Goal: Information Seeking & Learning: Learn about a topic

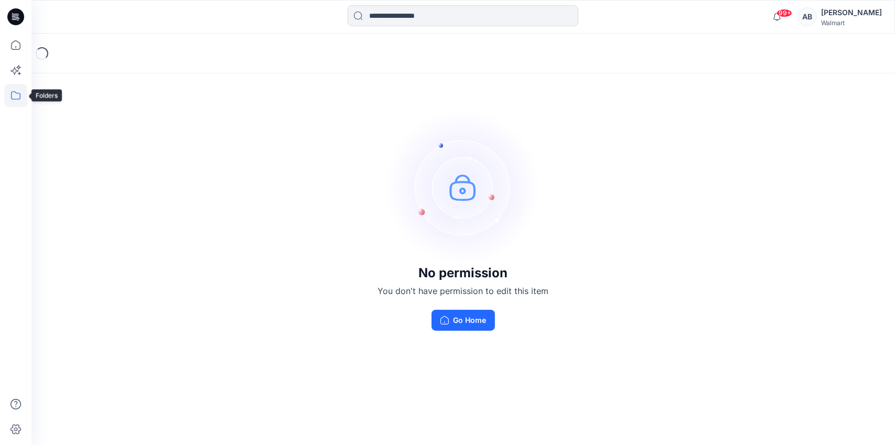
click at [14, 97] on icon at bounding box center [15, 95] width 23 height 23
click at [98, 84] on div at bounding box center [100, 81] width 120 height 21
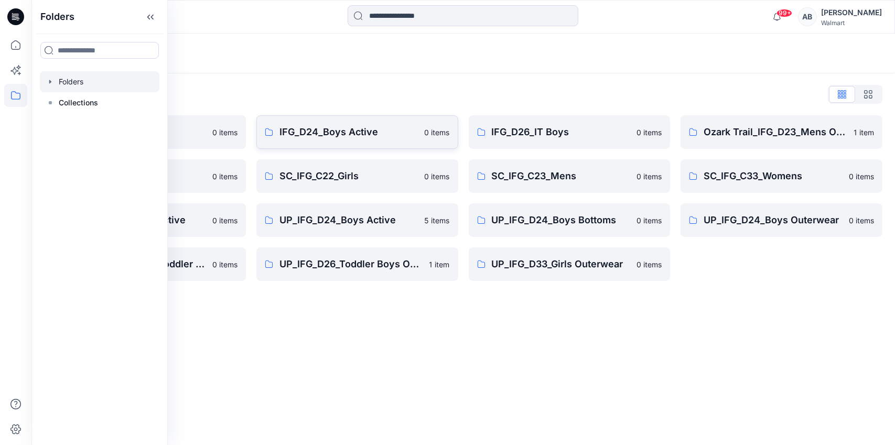
click at [337, 142] on link "IFG_D24_Boys Active 0 items" at bounding box center [357, 132] width 202 height 34
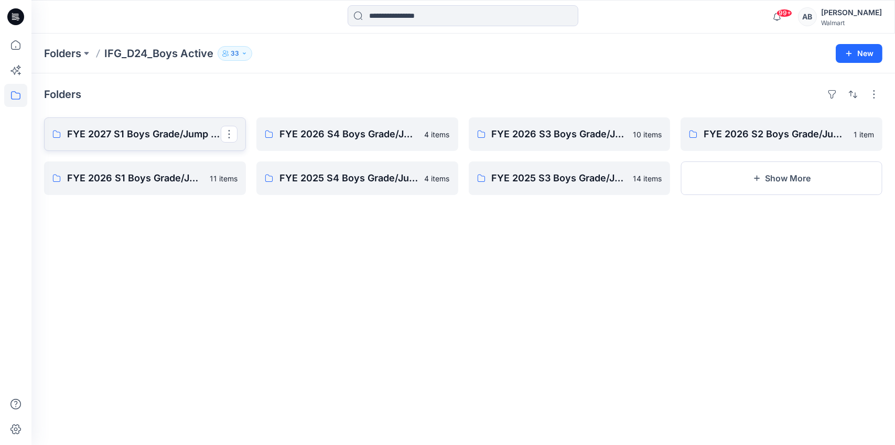
click at [149, 130] on p "FYE 2027 S1 Boys Grade/Jump size review - ASTM grades" at bounding box center [144, 134] width 154 height 15
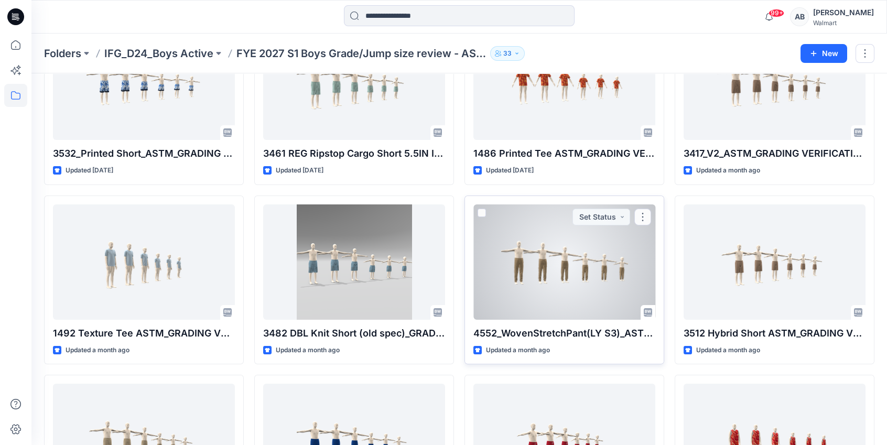
scroll to position [105, 0]
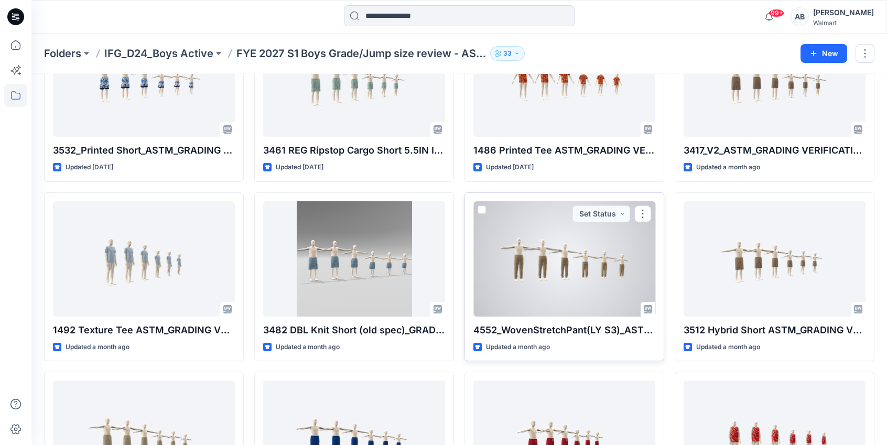
click at [568, 243] on div at bounding box center [565, 258] width 182 height 115
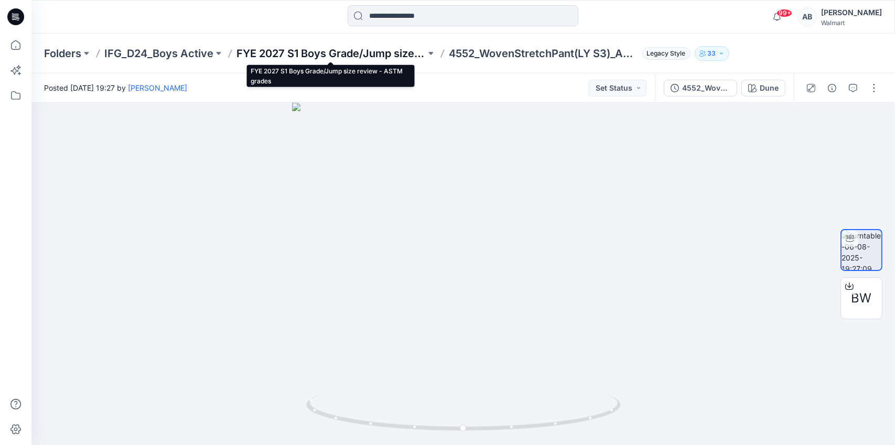
click at [372, 55] on p "FYE 2027 S1 Boys Grade/Jump size review - ASTM grades" at bounding box center [330, 53] width 189 height 15
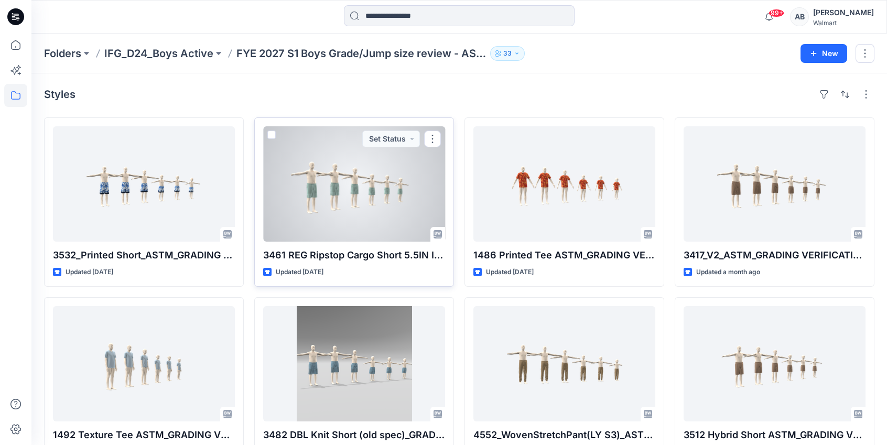
click at [397, 187] on div at bounding box center [354, 183] width 182 height 115
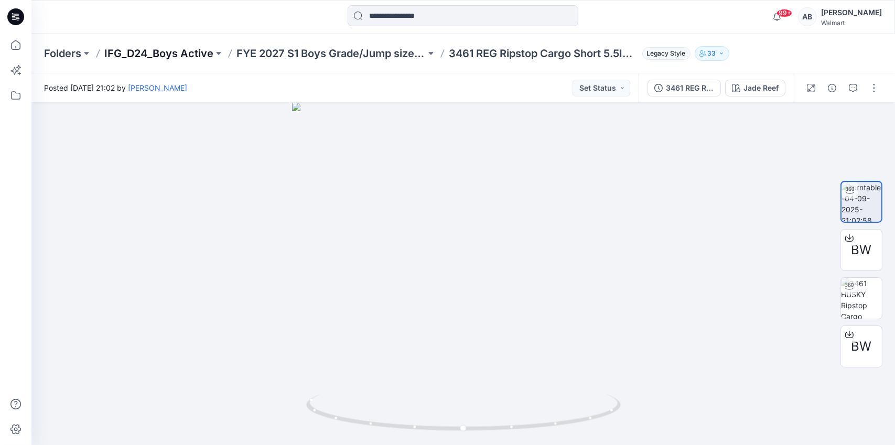
click at [188, 53] on p "IFG_D24_Boys Active" at bounding box center [158, 53] width 109 height 15
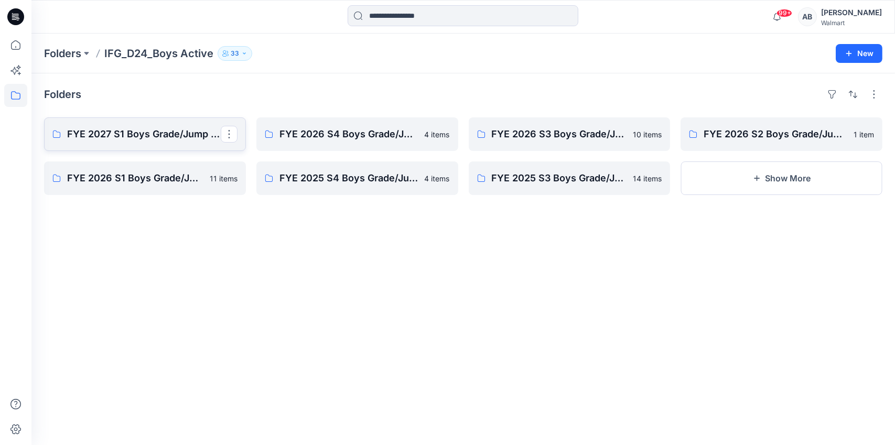
click at [142, 138] on p "FYE 2027 S1 Boys Grade/Jump size review - ASTM grades" at bounding box center [144, 134] width 154 height 15
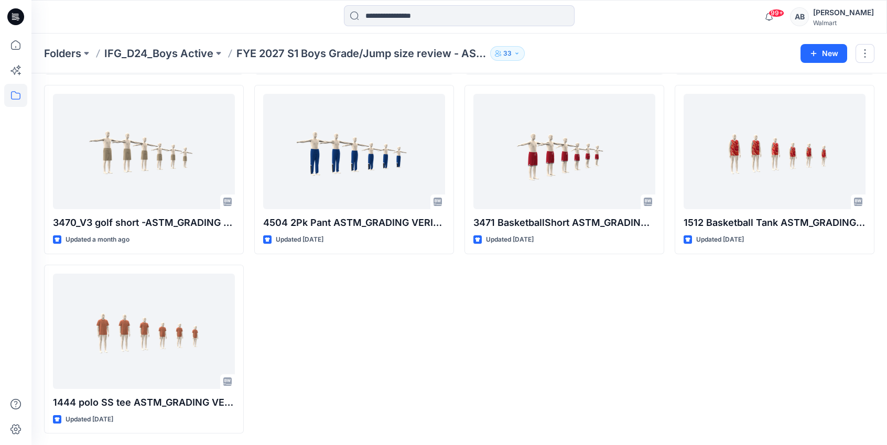
scroll to position [339, 0]
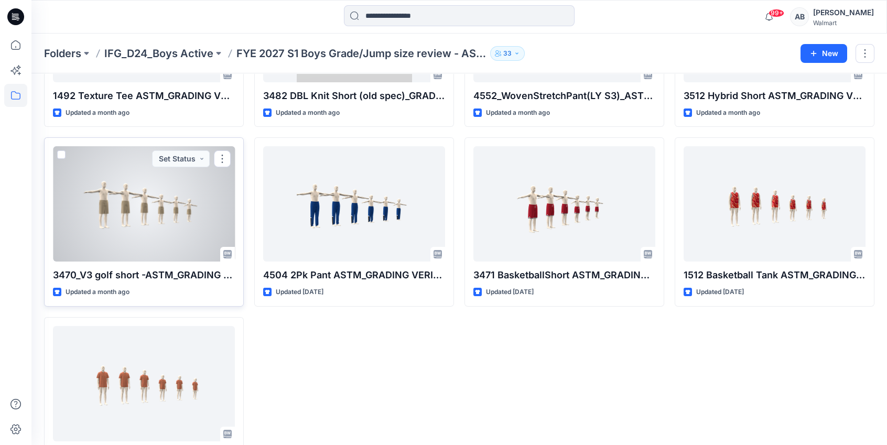
click at [138, 190] on div at bounding box center [144, 203] width 182 height 115
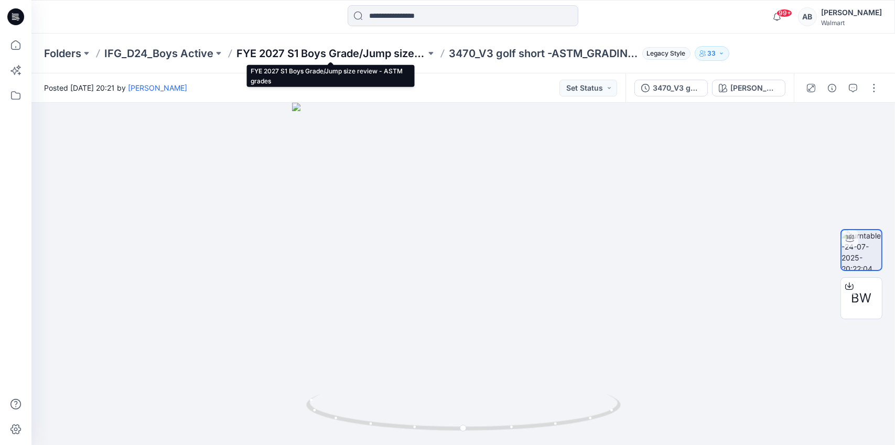
click at [366, 49] on p "FYE 2027 S1 Boys Grade/Jump size review - ASTM grades" at bounding box center [330, 53] width 189 height 15
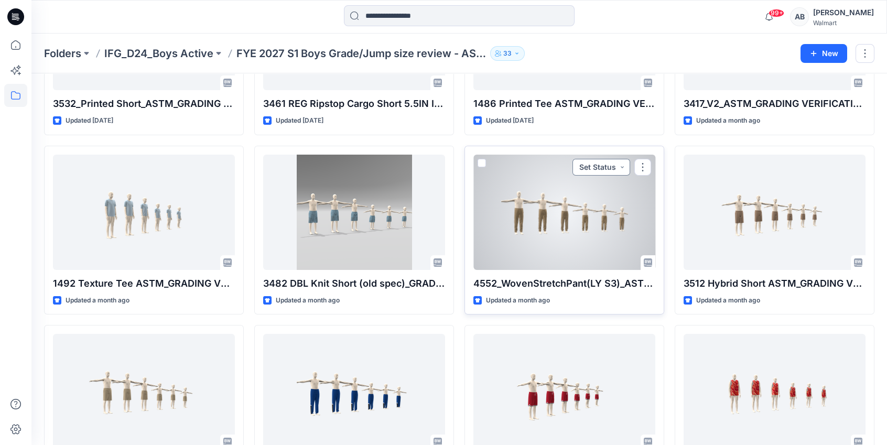
scroll to position [210, 0]
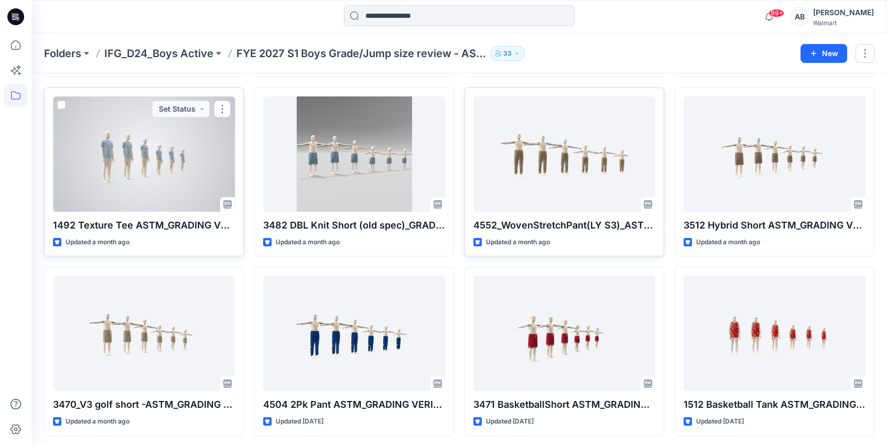
click at [171, 167] on div at bounding box center [144, 153] width 182 height 115
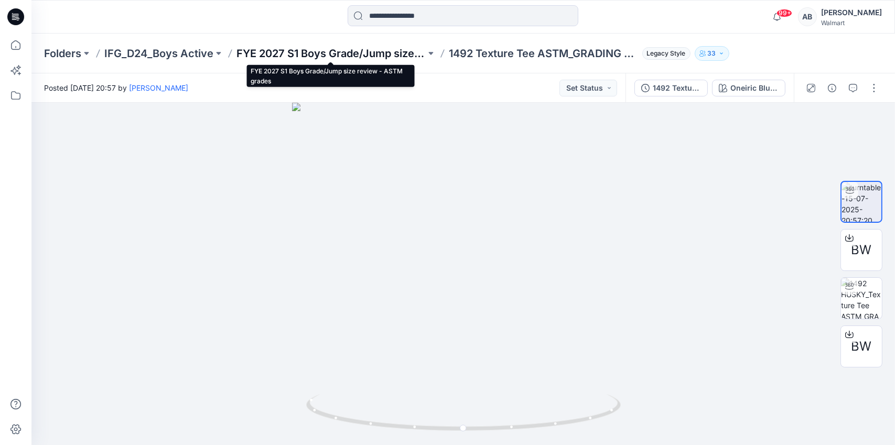
click at [335, 55] on p "FYE 2027 S1 Boys Grade/Jump size review - ASTM grades" at bounding box center [330, 53] width 189 height 15
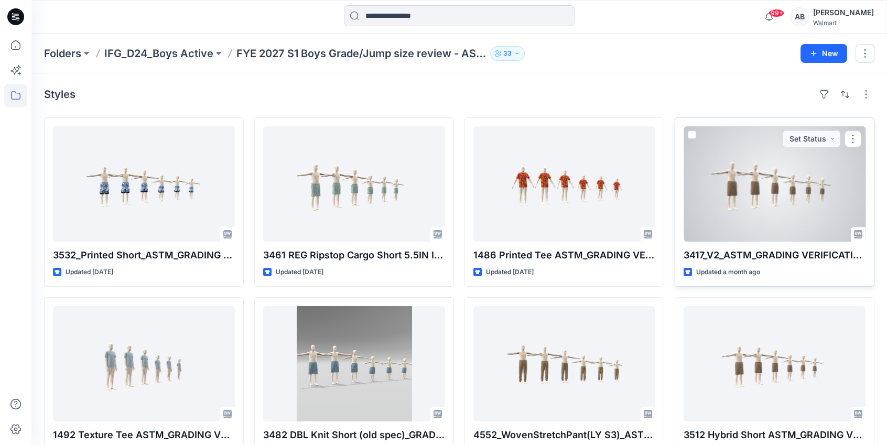
click at [795, 202] on div at bounding box center [775, 183] width 182 height 115
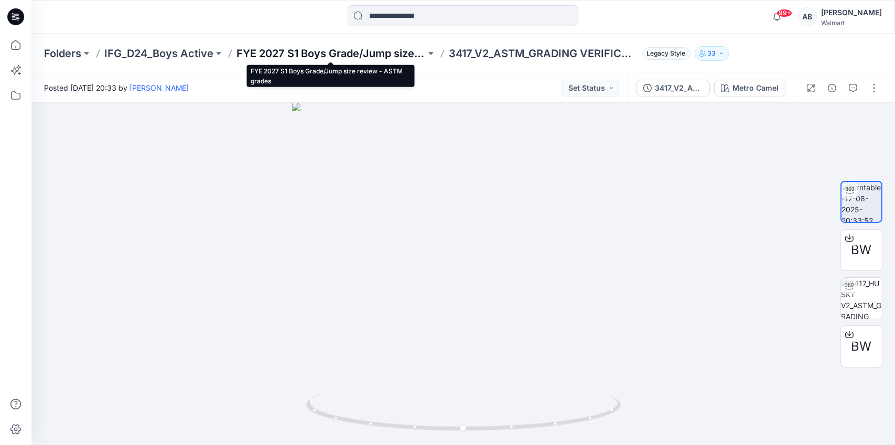
click at [354, 51] on p "FYE 2027 S1 Boys Grade/Jump size review - ASTM grades" at bounding box center [330, 53] width 189 height 15
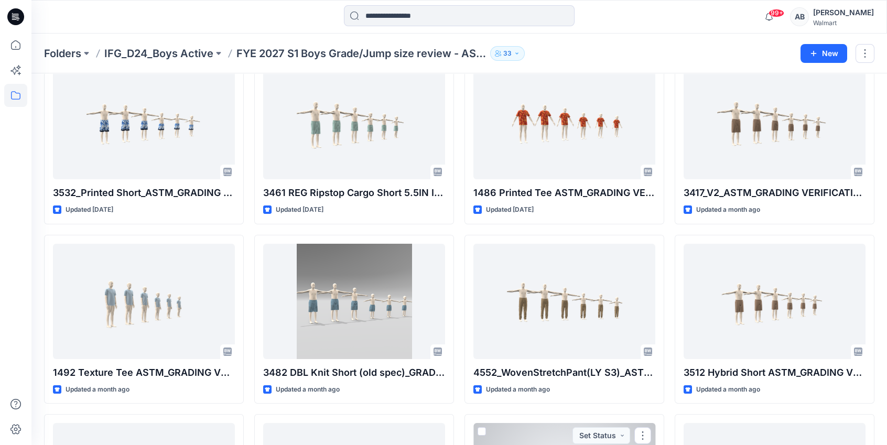
scroll to position [52, 0]
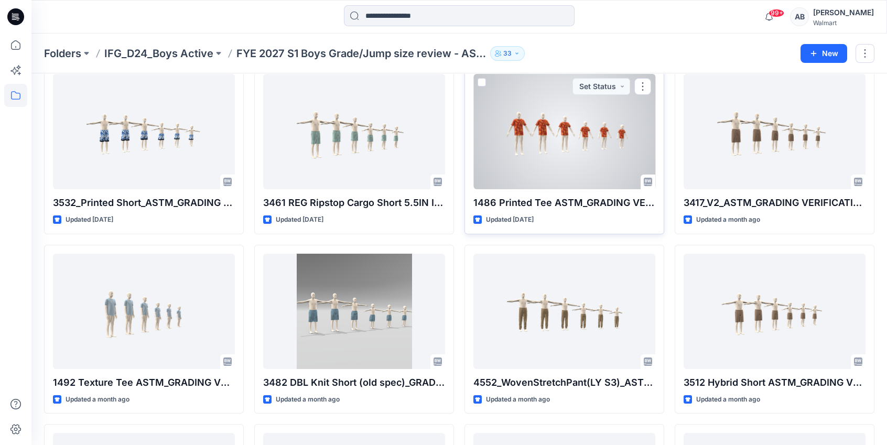
click at [548, 177] on div at bounding box center [565, 131] width 182 height 115
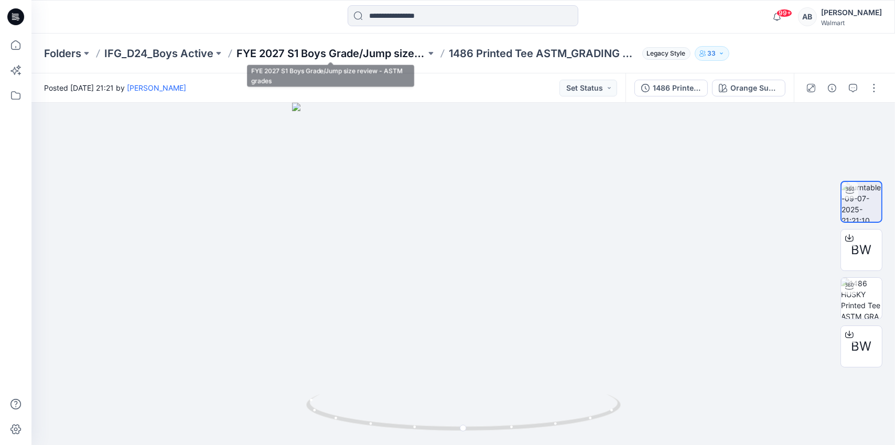
click at [379, 47] on p "FYE 2027 S1 Boys Grade/Jump size review - ASTM grades" at bounding box center [330, 53] width 189 height 15
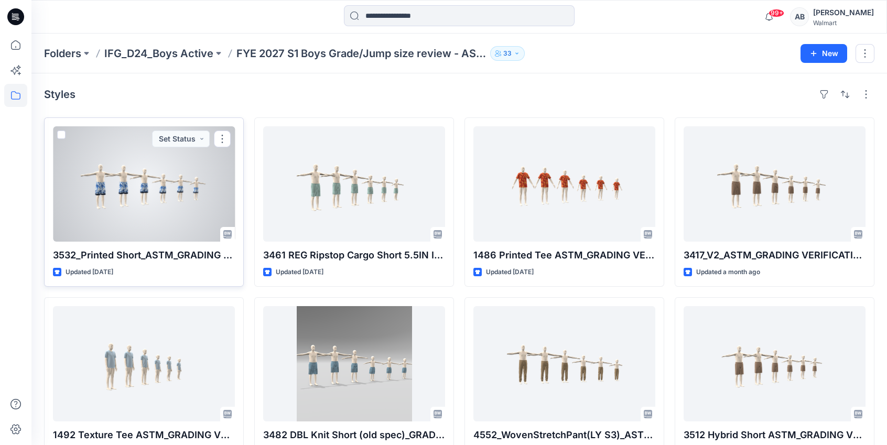
click at [178, 191] on div at bounding box center [144, 183] width 182 height 115
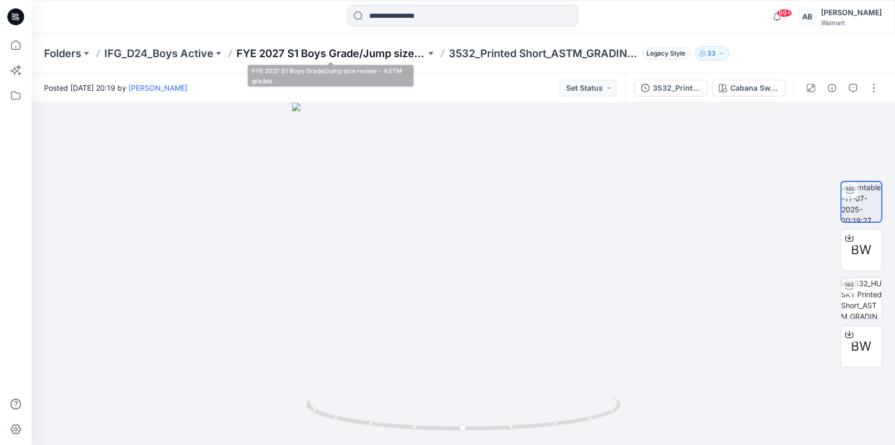
click at [346, 52] on p "FYE 2027 S1 Boys Grade/Jump size review - ASTM grades" at bounding box center [330, 53] width 189 height 15
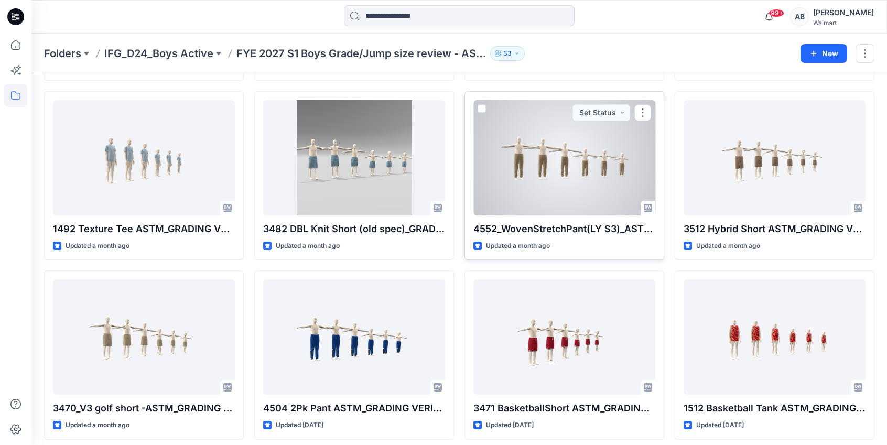
scroll to position [210, 0]
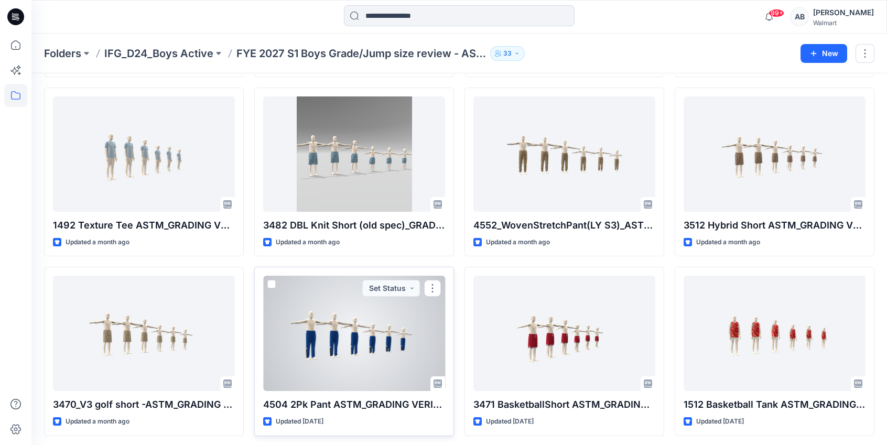
click at [352, 346] on div at bounding box center [354, 333] width 182 height 115
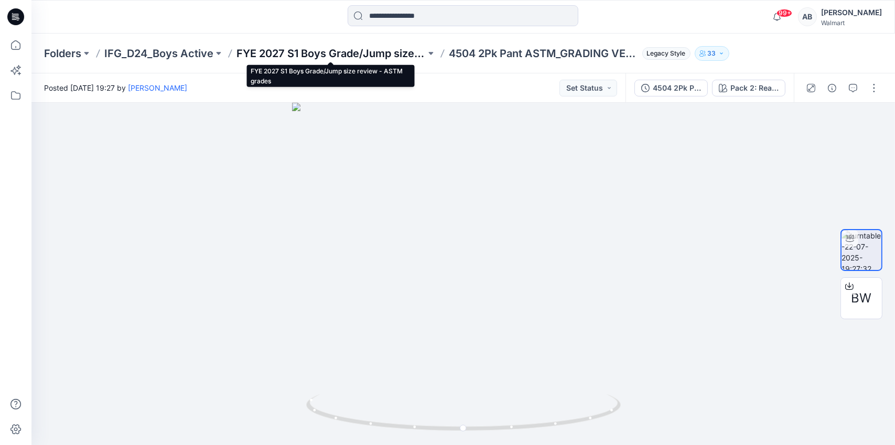
click at [242, 49] on p "FYE 2027 S1 Boys Grade/Jump size review - ASTM grades" at bounding box center [330, 53] width 189 height 15
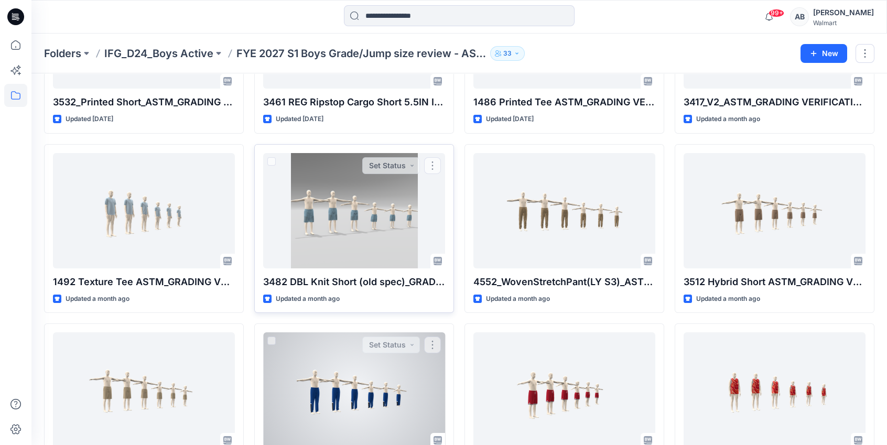
scroll to position [157, 0]
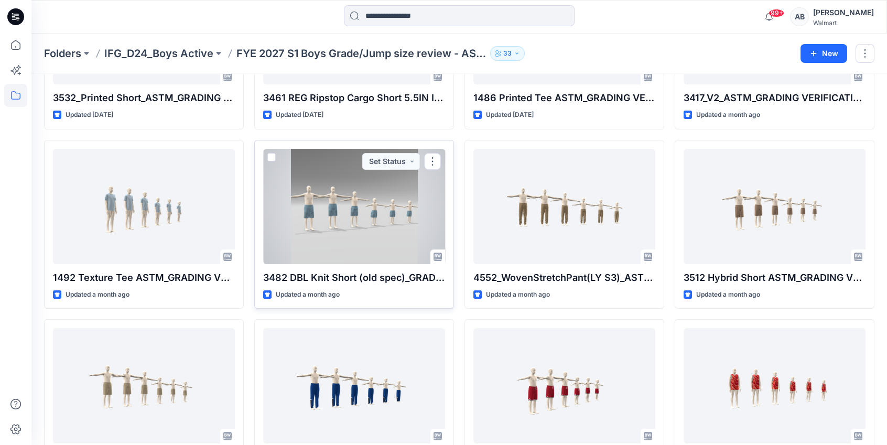
click at [361, 222] on div at bounding box center [354, 206] width 182 height 115
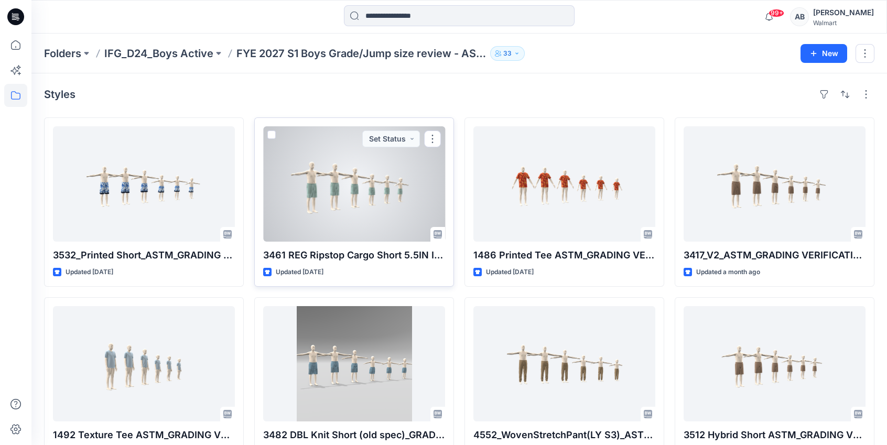
click at [371, 177] on div at bounding box center [354, 183] width 182 height 115
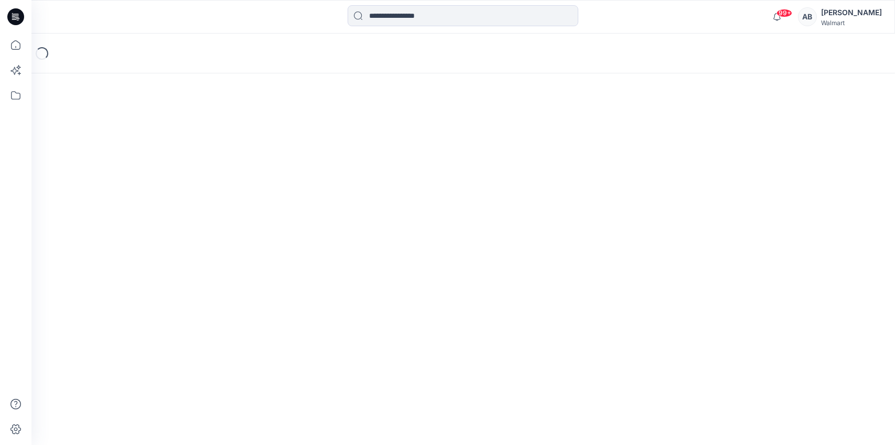
click at [371, 177] on div "Loading..." at bounding box center [463, 240] width 864 height 412
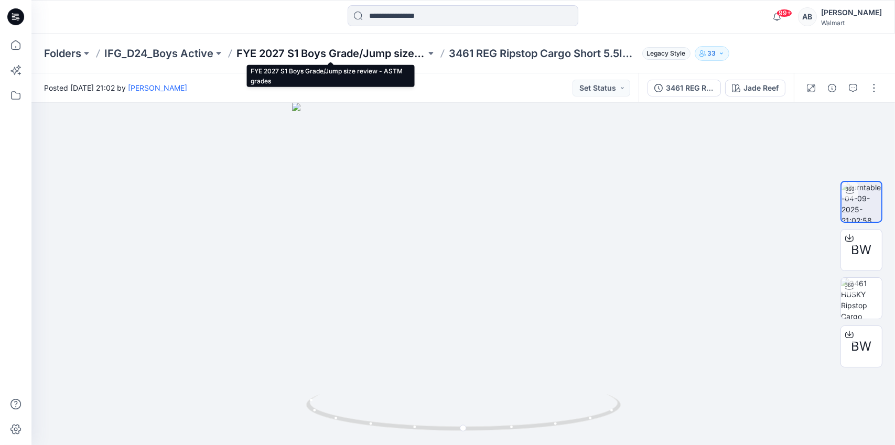
click at [286, 53] on p "FYE 2027 S1 Boys Grade/Jump size review - ASTM grades" at bounding box center [330, 53] width 189 height 15
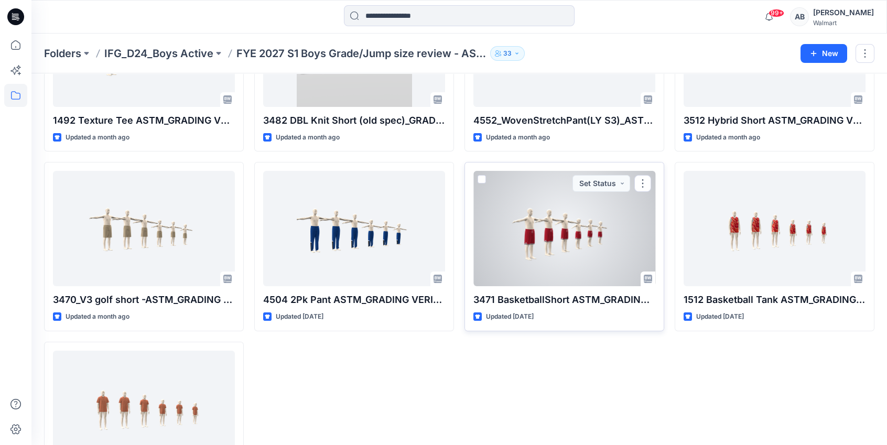
scroll to position [392, 0]
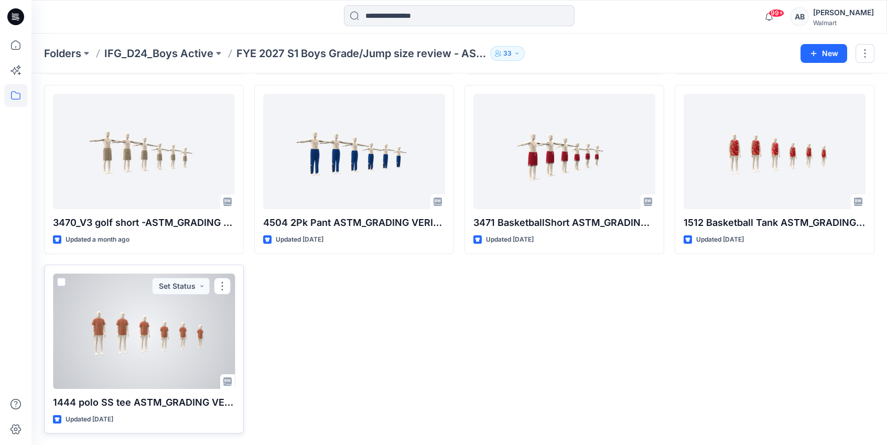
click at [185, 324] on div at bounding box center [144, 331] width 182 height 115
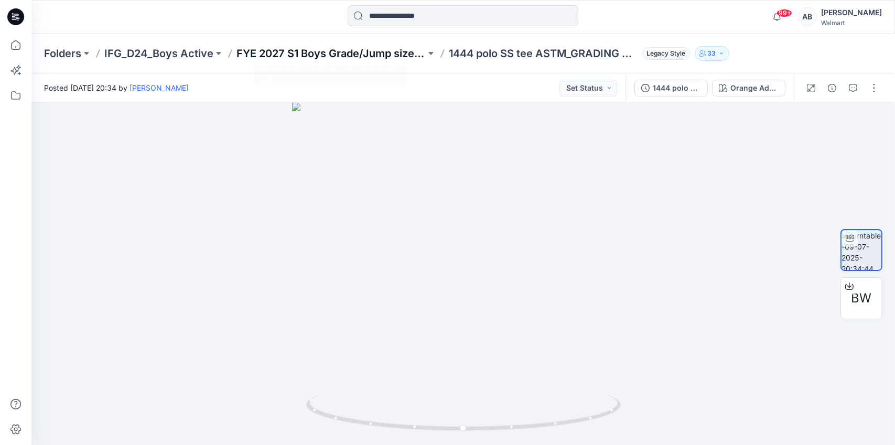
click at [353, 56] on p "FYE 2027 S1 Boys Grade/Jump size review - ASTM grades" at bounding box center [330, 53] width 189 height 15
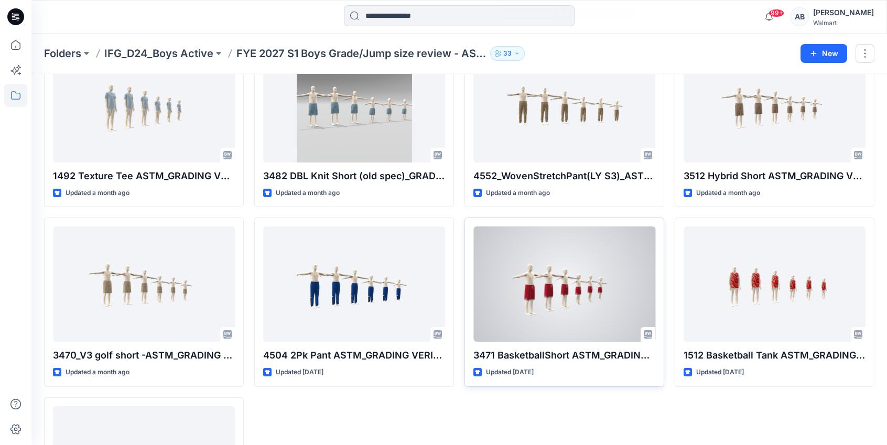
scroll to position [367, 0]
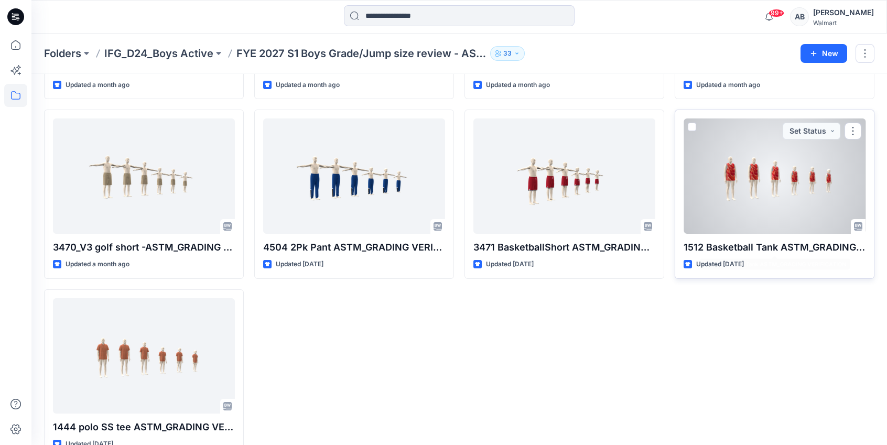
click at [756, 182] on div at bounding box center [775, 176] width 182 height 115
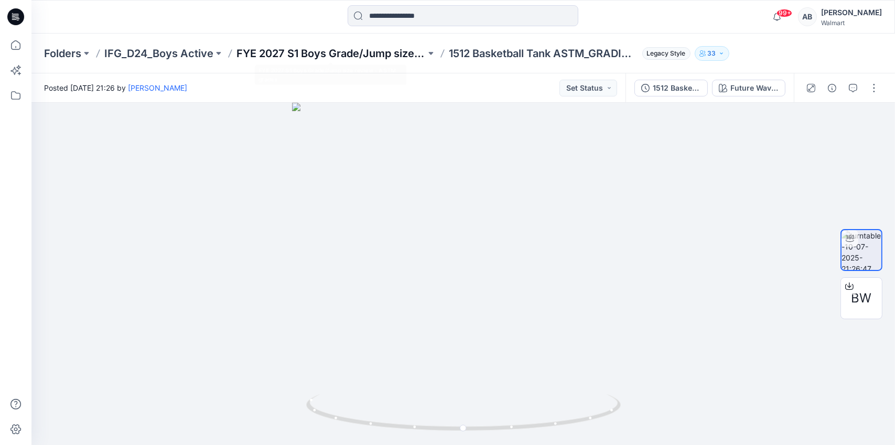
click at [347, 56] on p "FYE 2027 S1 Boys Grade/Jump size review - ASTM grades" at bounding box center [330, 53] width 189 height 15
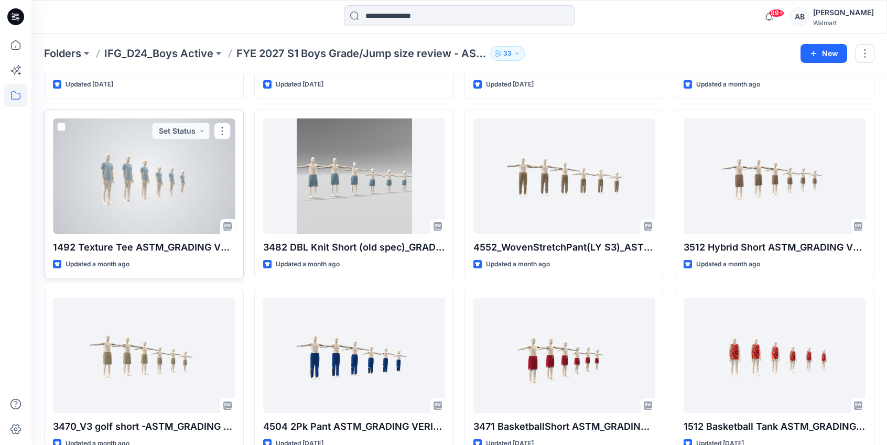
scroll to position [315, 0]
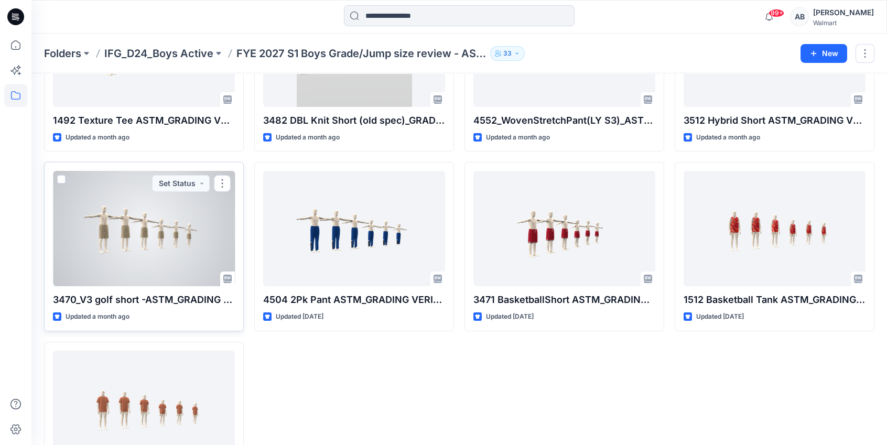
click at [150, 246] on div at bounding box center [144, 228] width 182 height 115
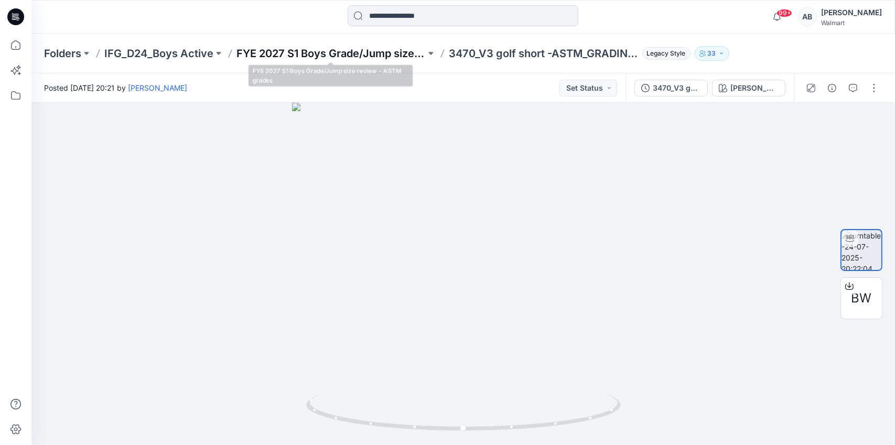
click at [328, 55] on p "FYE 2027 S1 Boys Grade/Jump size review - ASTM grades" at bounding box center [330, 53] width 189 height 15
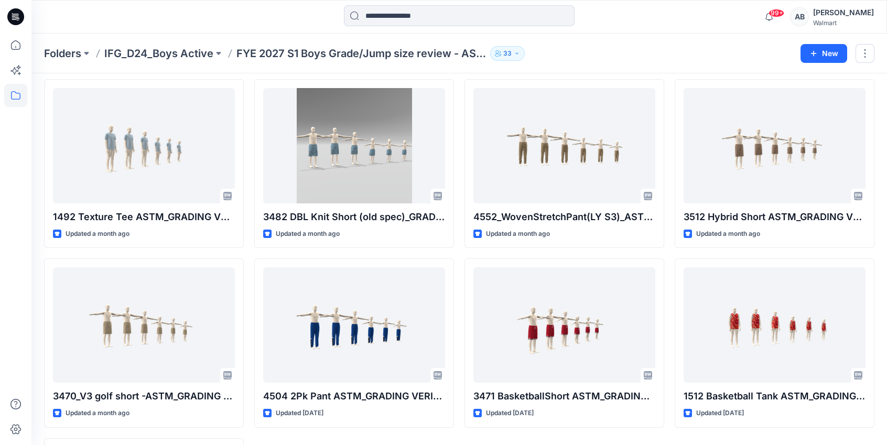
scroll to position [367, 0]
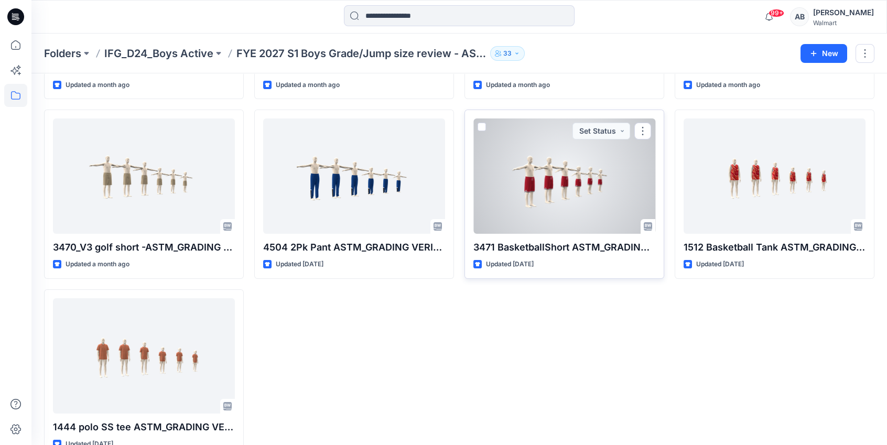
click at [528, 181] on div at bounding box center [565, 176] width 182 height 115
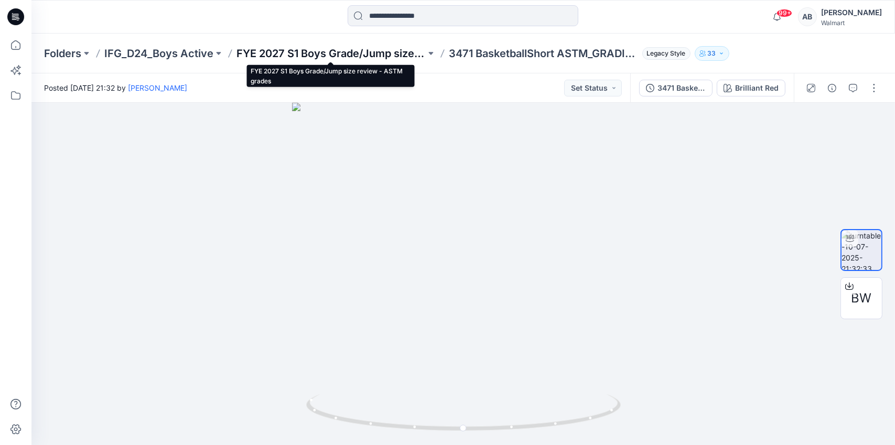
click at [332, 51] on p "FYE 2027 S1 Boys Grade/Jump size review - ASTM grades" at bounding box center [330, 53] width 189 height 15
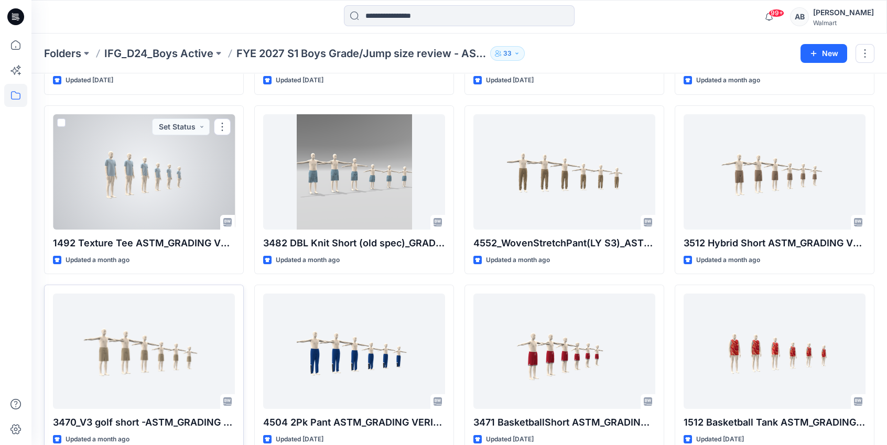
scroll to position [210, 0]
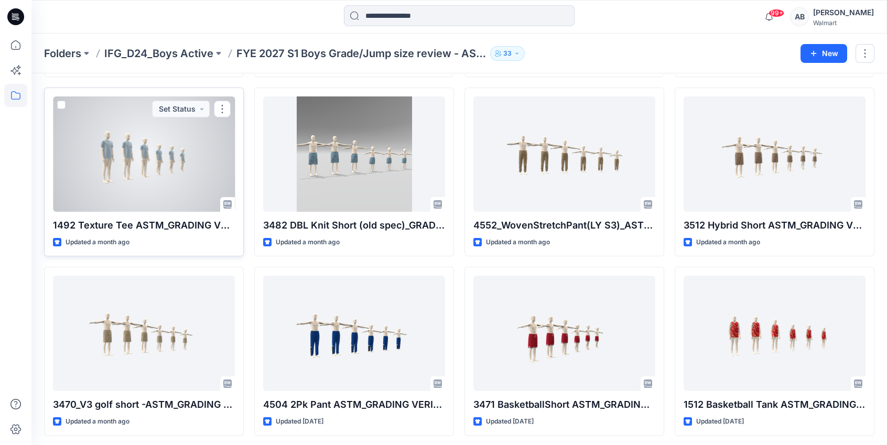
click at [155, 162] on div at bounding box center [144, 153] width 182 height 115
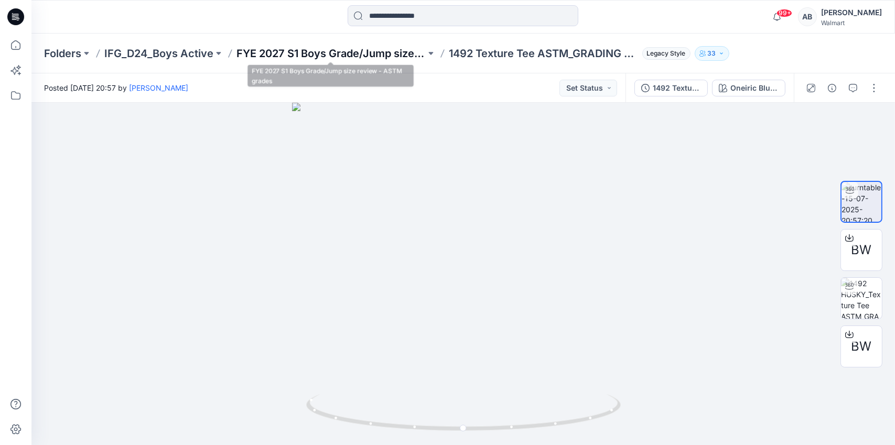
click at [340, 57] on p "FYE 2027 S1 Boys Grade/Jump size review - ASTM grades" at bounding box center [330, 53] width 189 height 15
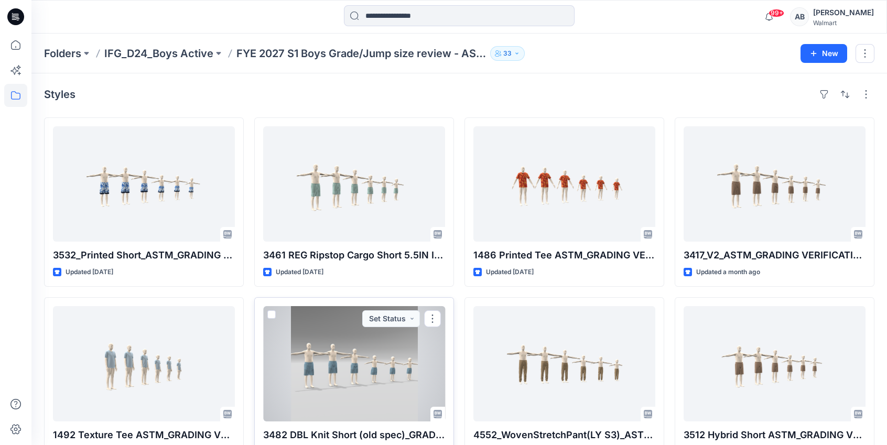
click at [334, 299] on div "3482 DBL Knit Short (old spec)_GRADING VERIFICATION2 Updated a month ago Set St…" at bounding box center [354, 381] width 200 height 169
click at [330, 321] on div at bounding box center [354, 363] width 182 height 115
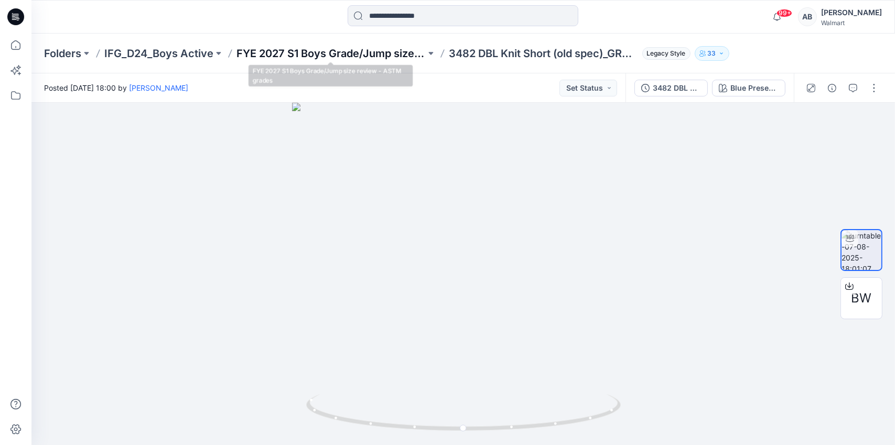
click at [313, 51] on p "FYE 2027 S1 Boys Grade/Jump size review - ASTM grades" at bounding box center [330, 53] width 189 height 15
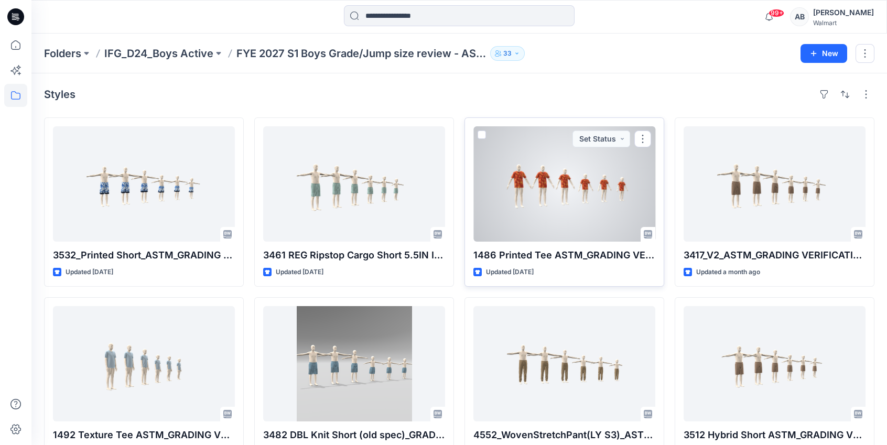
click at [544, 184] on div at bounding box center [565, 183] width 182 height 115
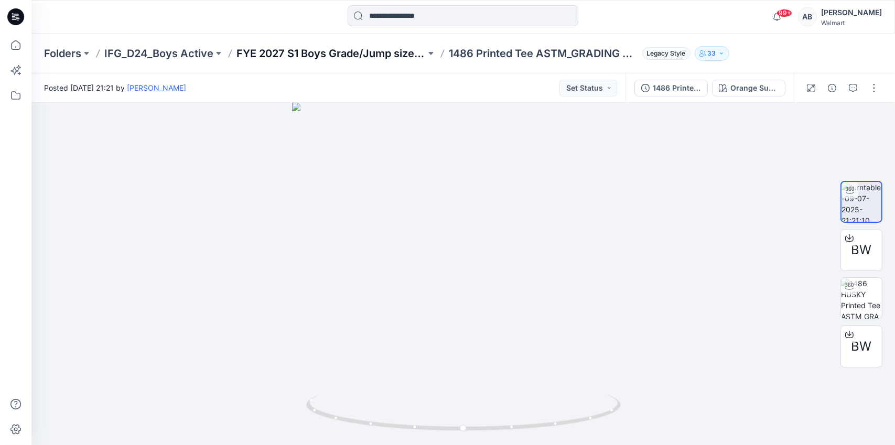
click at [330, 56] on p "FYE 2027 S1 Boys Grade/Jump size review - ASTM grades" at bounding box center [330, 53] width 189 height 15
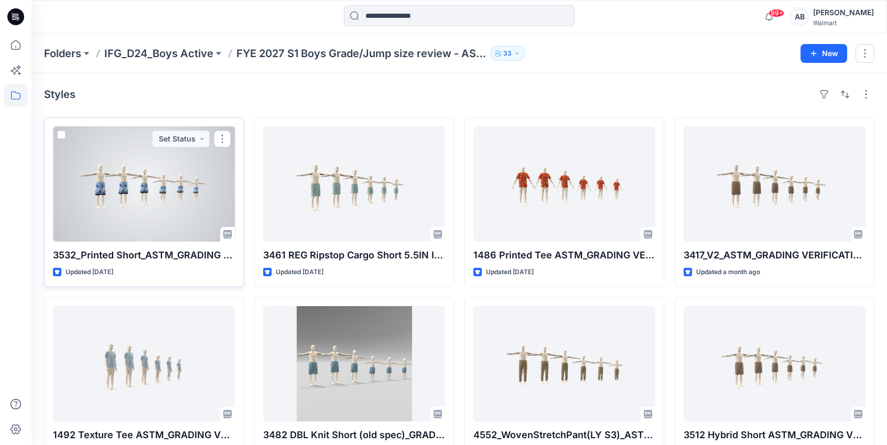
click at [159, 192] on div at bounding box center [144, 183] width 182 height 115
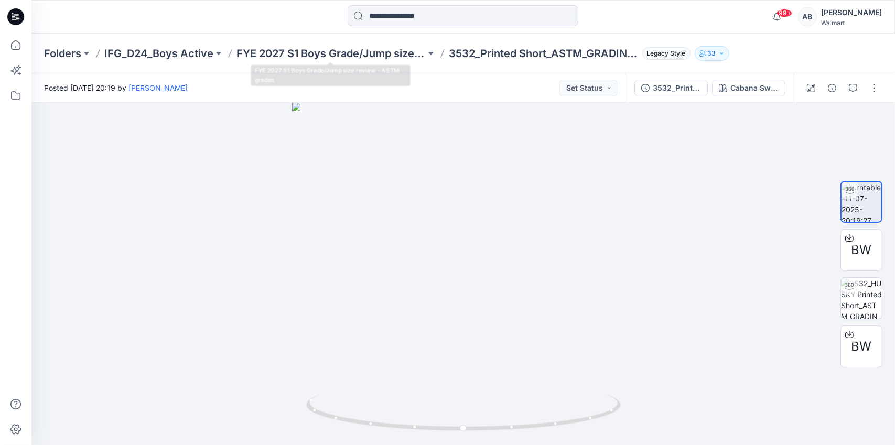
click at [319, 45] on div "Folders IFG_D24_Boys Active FYE 2027 S1 Boys Grade/Jump size review - ASTM grad…" at bounding box center [463, 54] width 864 height 40
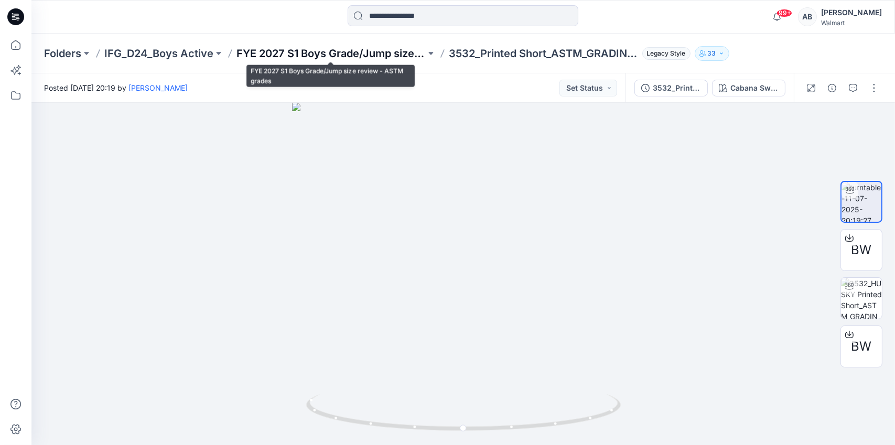
click at [317, 50] on p "FYE 2027 S1 Boys Grade/Jump size review - ASTM grades" at bounding box center [330, 53] width 189 height 15
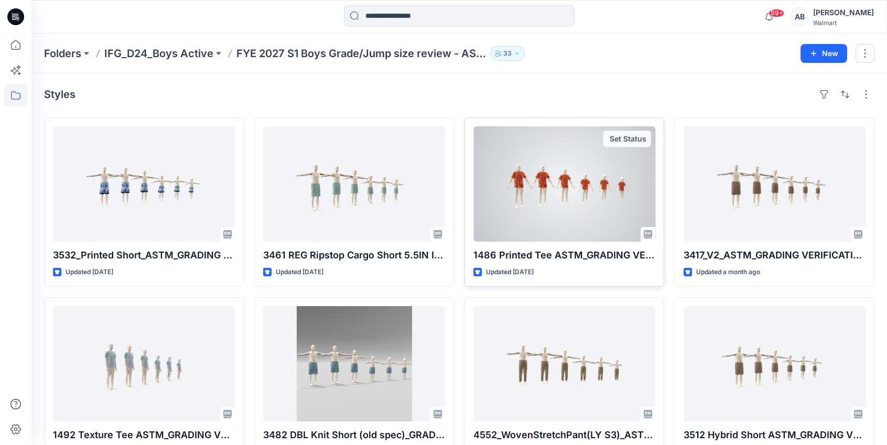
scroll to position [367, 0]
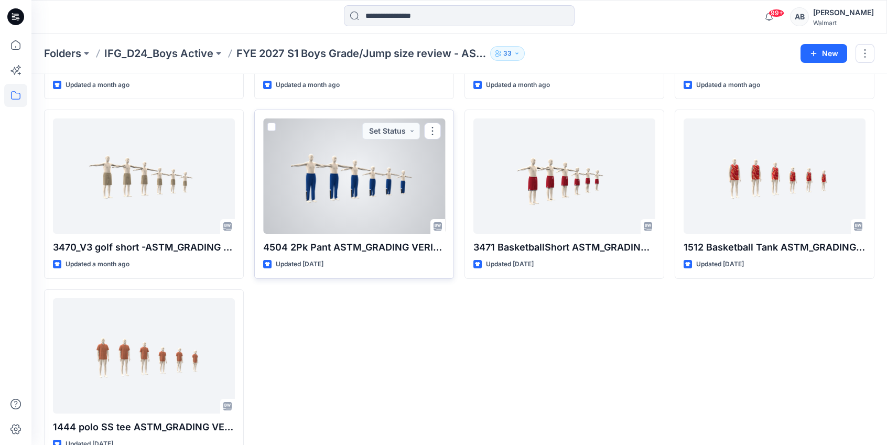
click at [379, 179] on div at bounding box center [354, 176] width 182 height 115
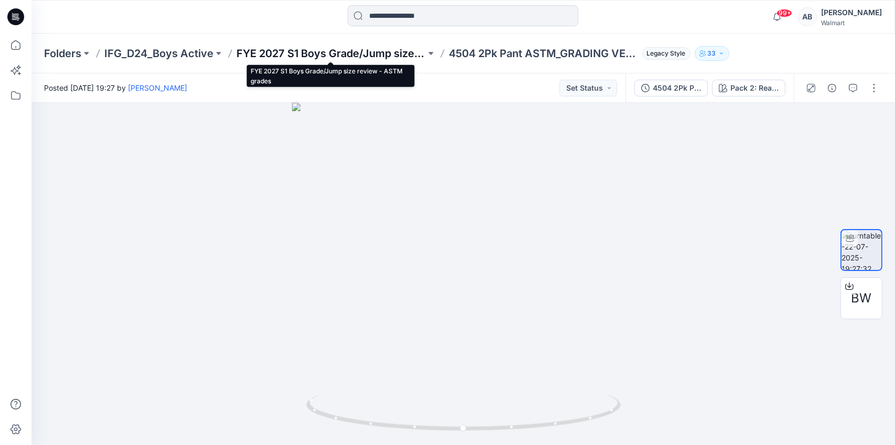
click at [322, 54] on p "FYE 2027 S1 Boys Grade/Jump size review - ASTM grades" at bounding box center [330, 53] width 189 height 15
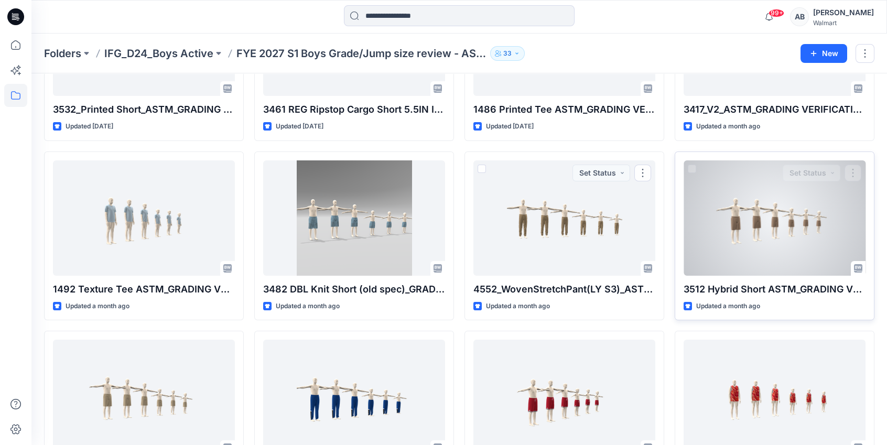
scroll to position [157, 0]
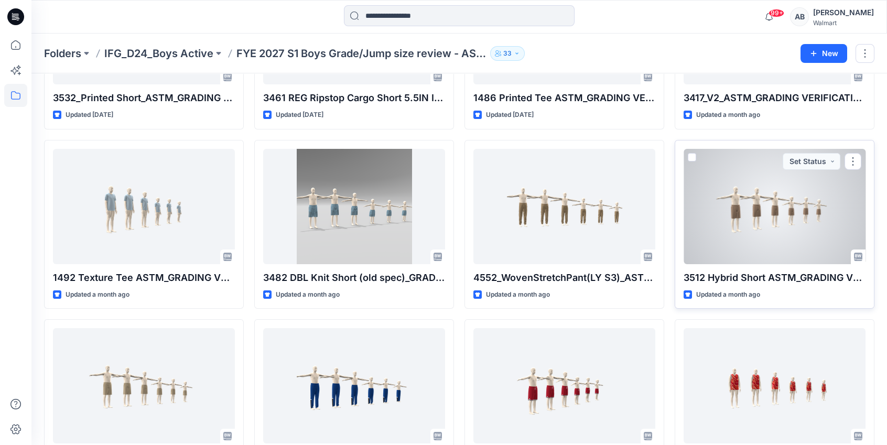
click at [766, 225] on div at bounding box center [775, 206] width 182 height 115
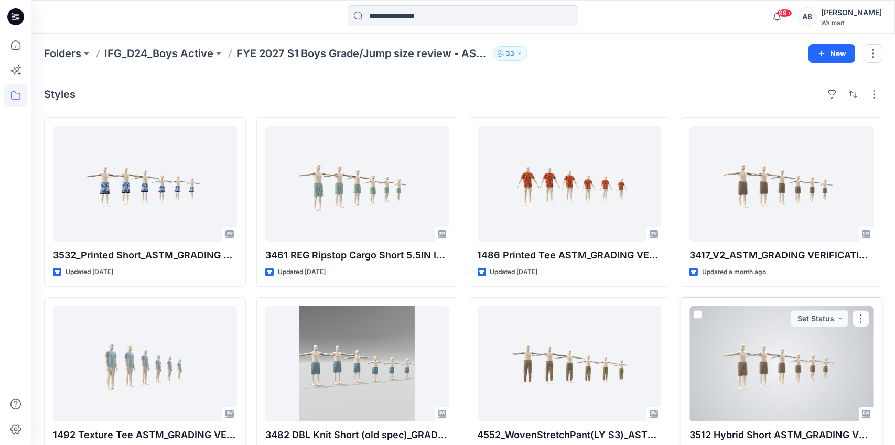
click at [766, 225] on div "Folders IFG_D24_Boys Active FYE 2027 S1 Boys Grade/Jump size review - ASTM grad…" at bounding box center [463, 436] width 864 height 804
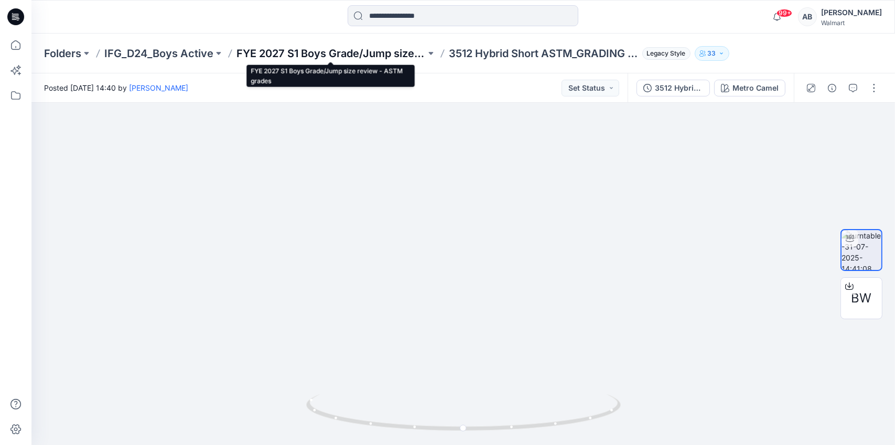
click at [314, 51] on p "FYE 2027 S1 Boys Grade/Jump size review - ASTM grades" at bounding box center [330, 53] width 189 height 15
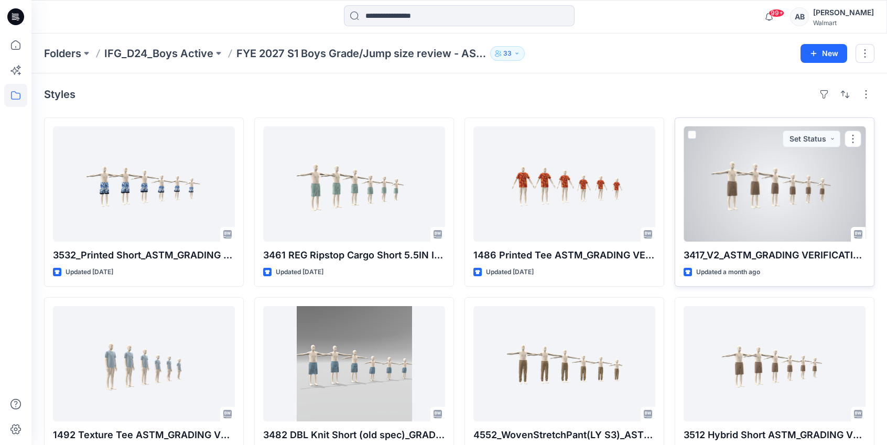
click at [790, 220] on div at bounding box center [775, 183] width 182 height 115
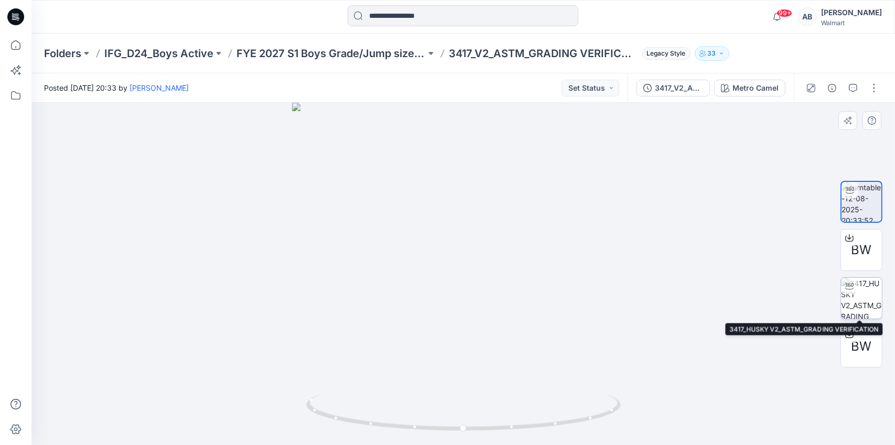
click at [856, 302] on img at bounding box center [861, 298] width 41 height 41
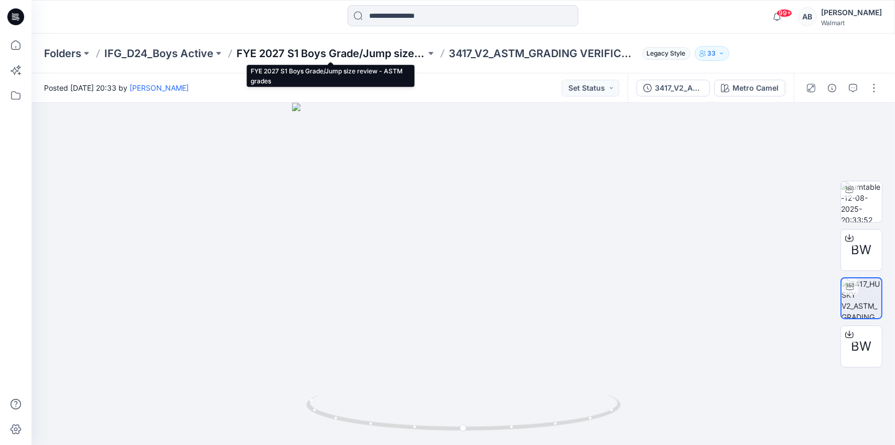
click at [293, 52] on p "FYE 2027 S1 Boys Grade/Jump size review - ASTM grades" at bounding box center [330, 53] width 189 height 15
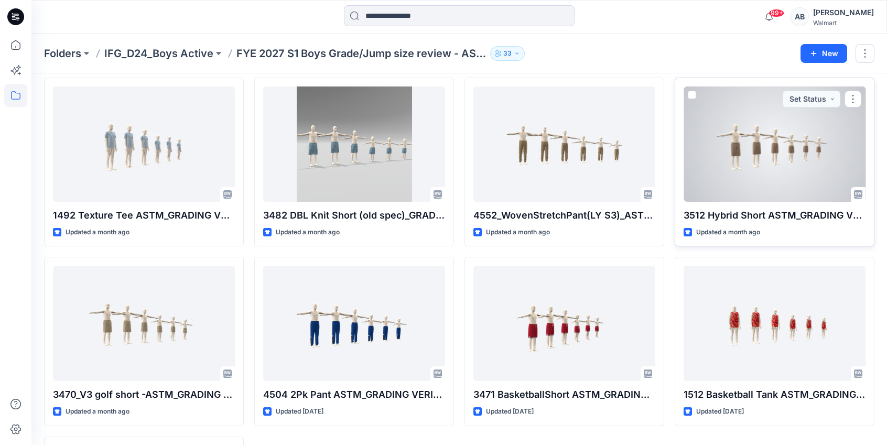
scroll to position [157, 0]
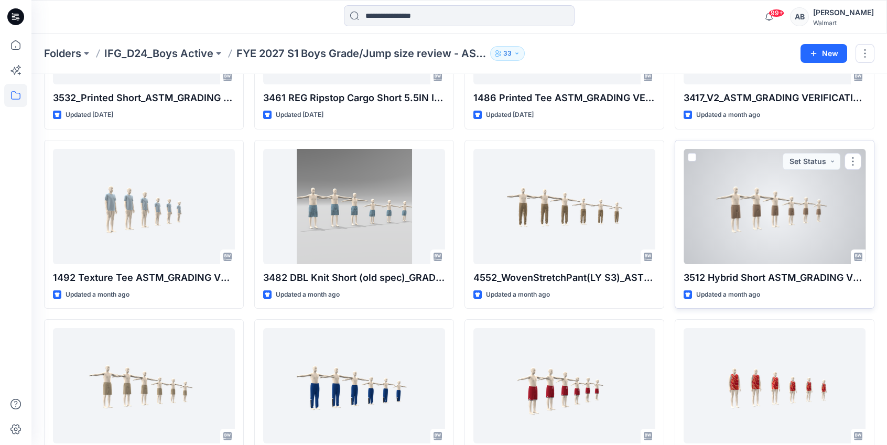
click at [777, 201] on div at bounding box center [775, 206] width 182 height 115
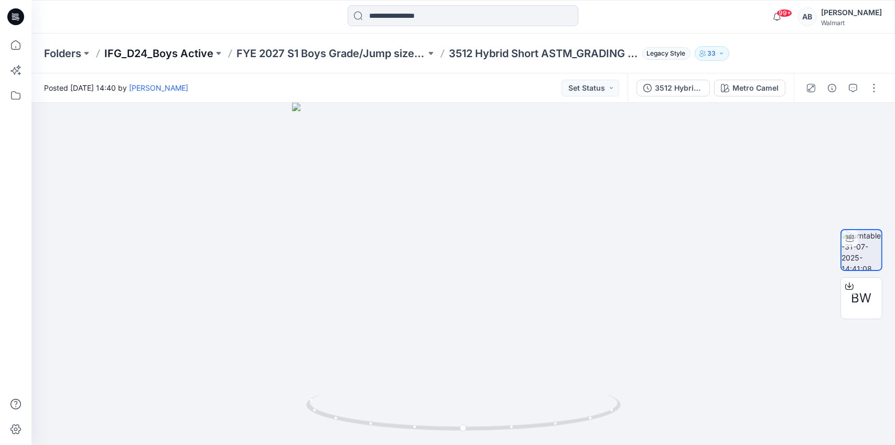
click at [166, 48] on p "IFG_D24_Boys Active" at bounding box center [158, 53] width 109 height 15
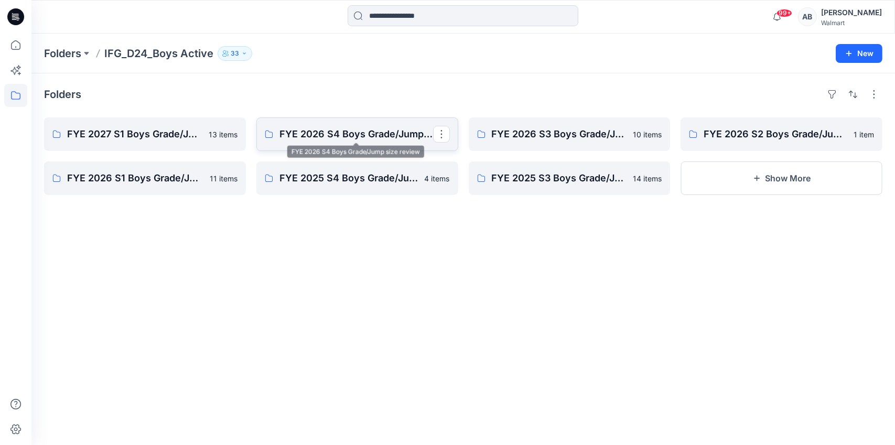
click at [357, 132] on p "FYE 2026 S4 Boys Grade/Jump size review" at bounding box center [356, 134] width 154 height 15
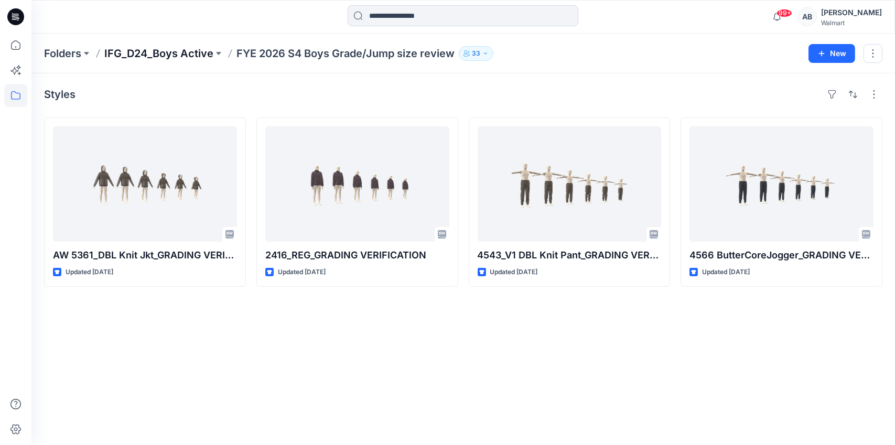
click at [178, 49] on p "IFG_D24_Boys Active" at bounding box center [158, 53] width 109 height 15
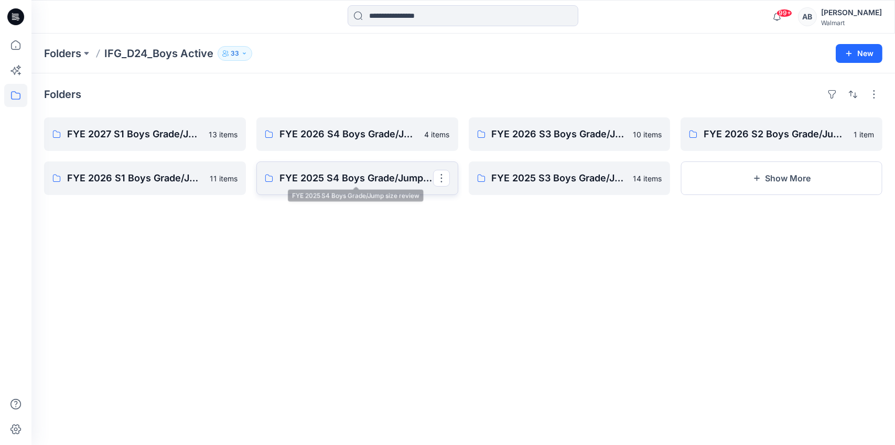
click at [369, 174] on p "FYE 2025 S4 Boys Grade/Jump size review" at bounding box center [356, 178] width 154 height 15
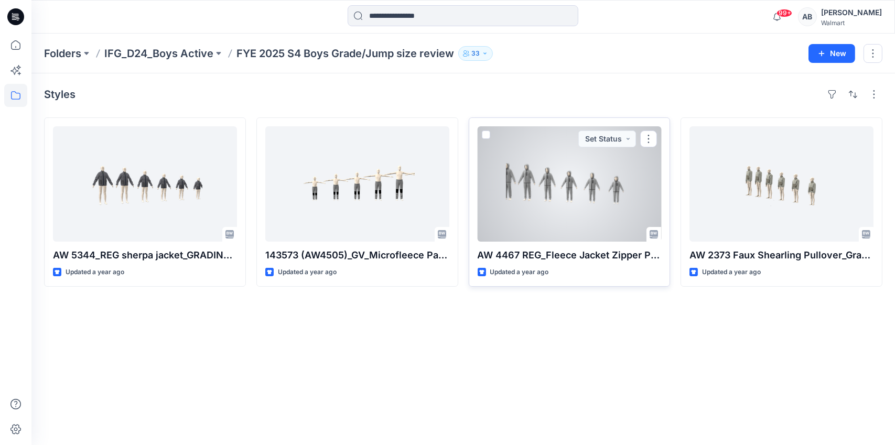
click at [589, 177] on div at bounding box center [570, 183] width 184 height 115
